Goal: Information Seeking & Learning: Check status

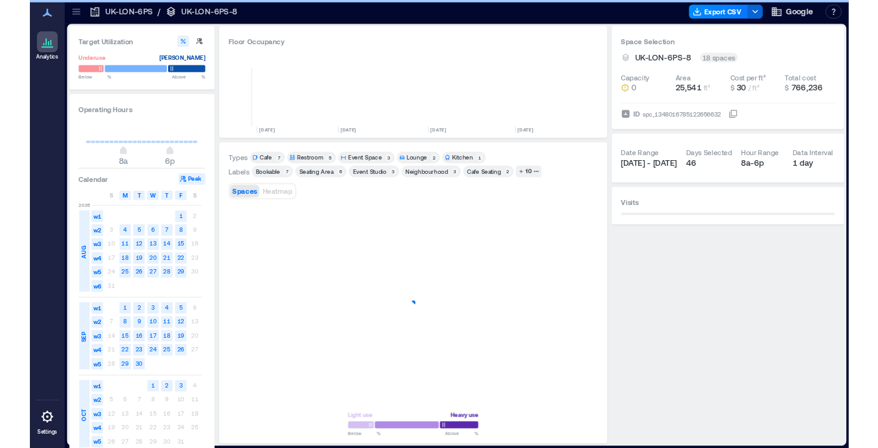
scroll to position [0, 875]
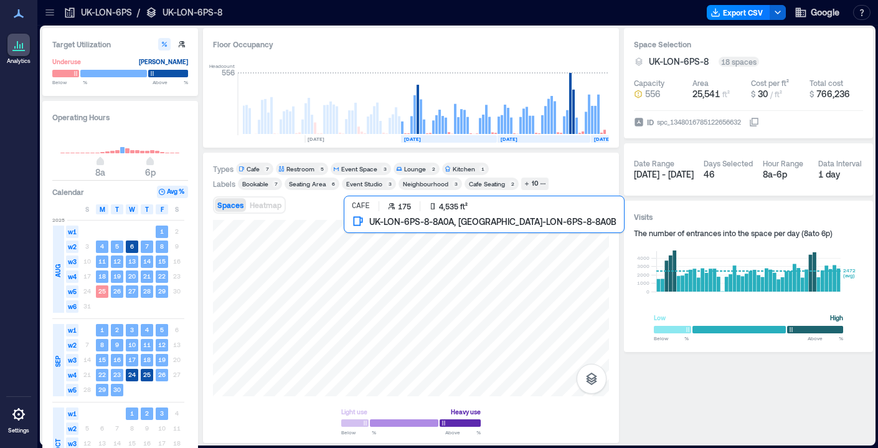
click at [401, 246] on div at bounding box center [411, 308] width 396 height 176
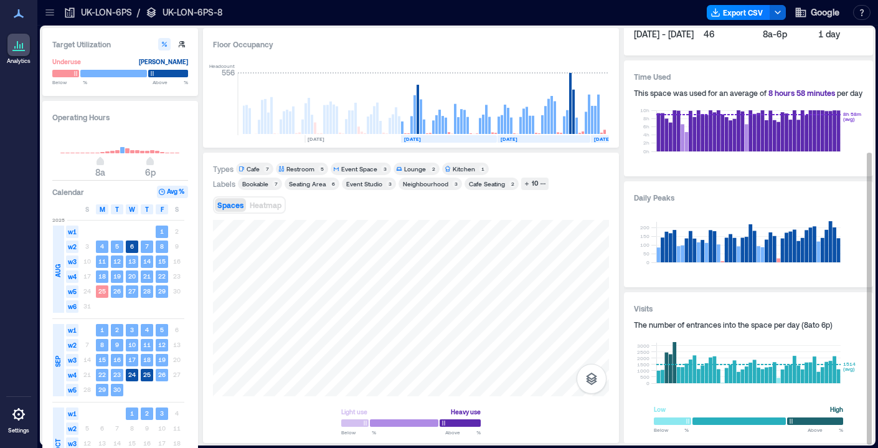
scroll to position [175, 0]
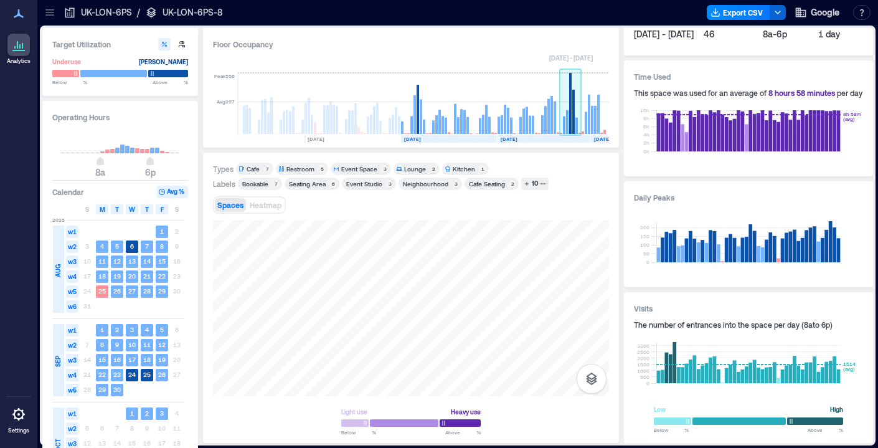
click at [572, 121] on rect at bounding box center [573, 112] width 2 height 44
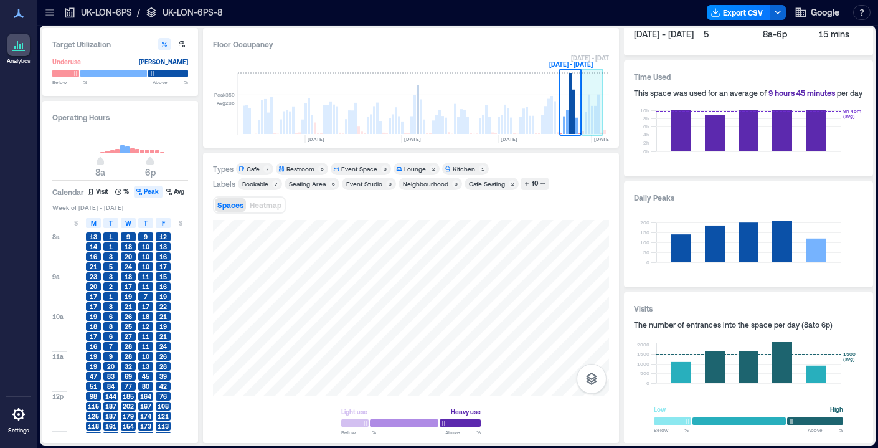
click at [599, 124] on rect at bounding box center [592, 104] width 22 height 62
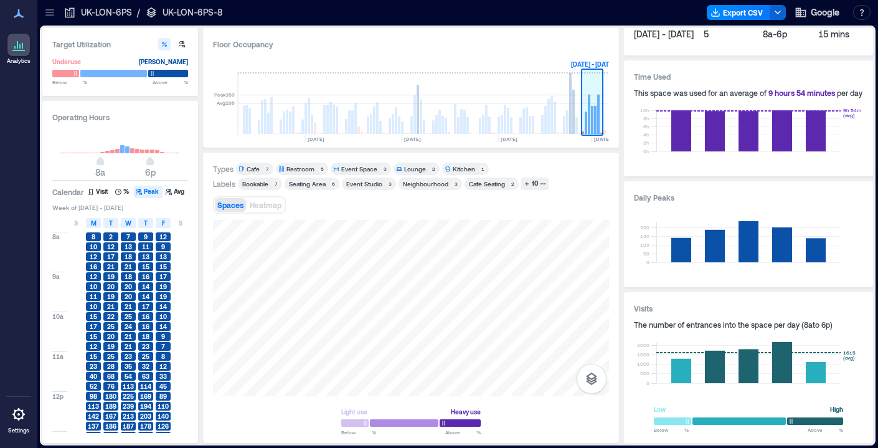
click at [598, 123] on rect at bounding box center [598, 114] width 2 height 39
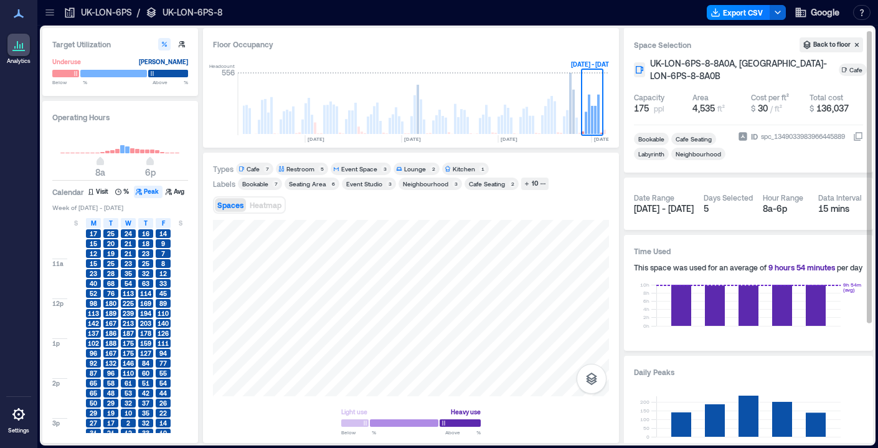
scroll to position [2, 0]
